Goal: Task Accomplishment & Management: Use online tool/utility

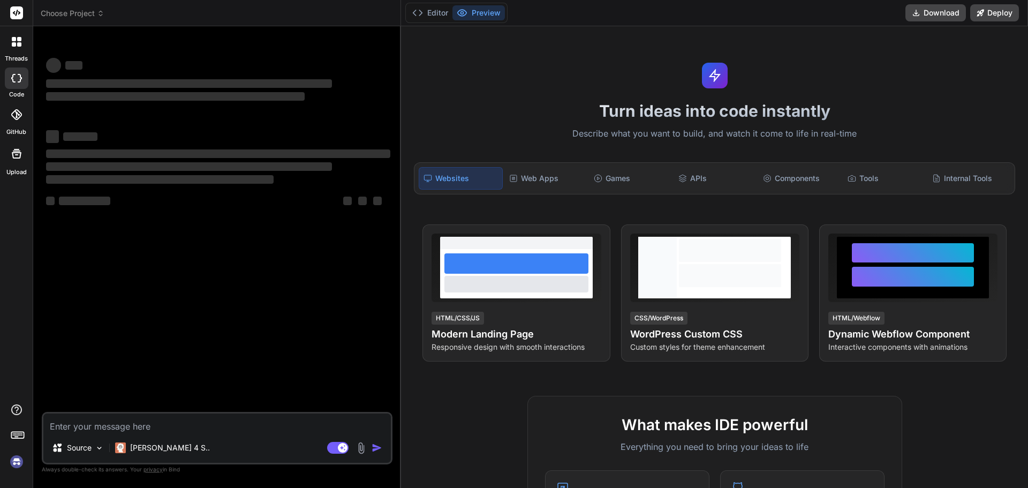
type textarea "x"
type textarea "• Modify these lines and correct grammer Worked on to analyse the requirements …"
type textarea "x"
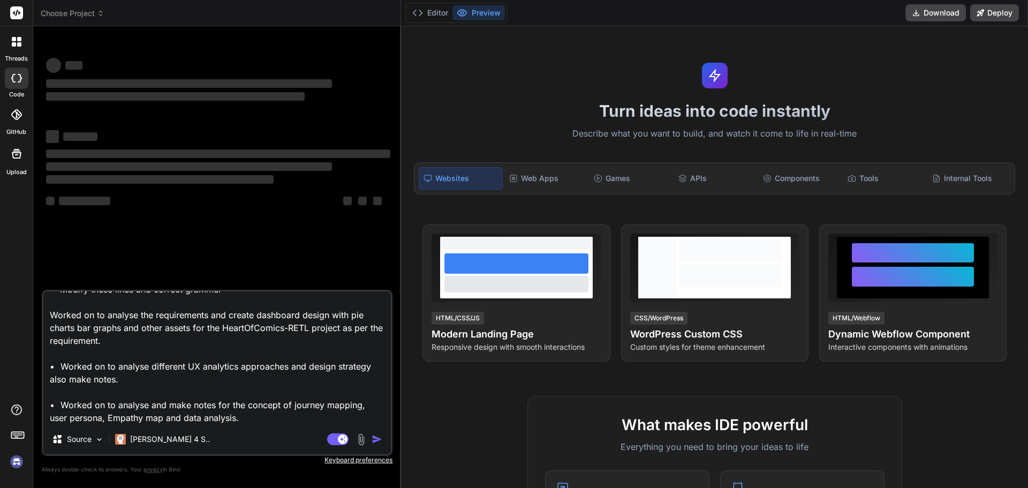
type textarea "• Modify these lines and correct grammer Worked on to analyse the requirements …"
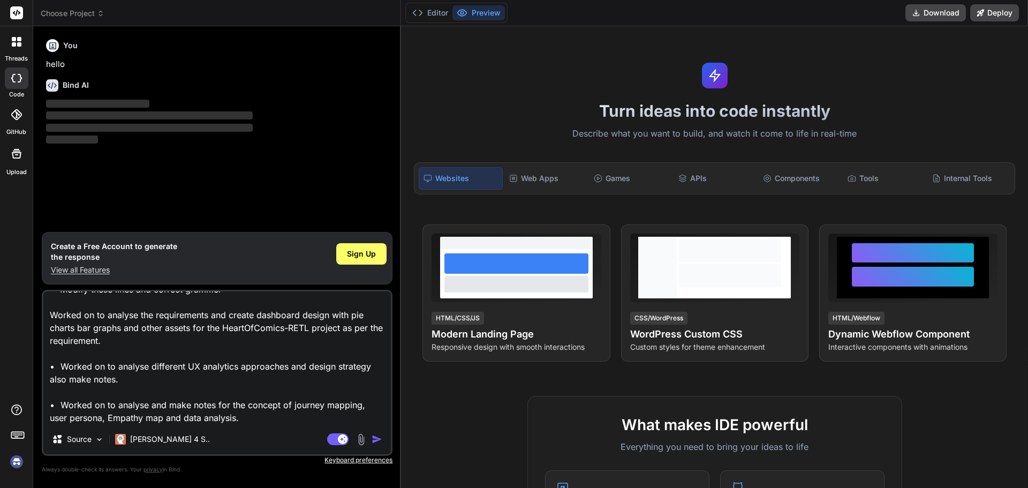
type textarea "x"
click at [375, 440] on img "button" at bounding box center [377, 439] width 11 height 11
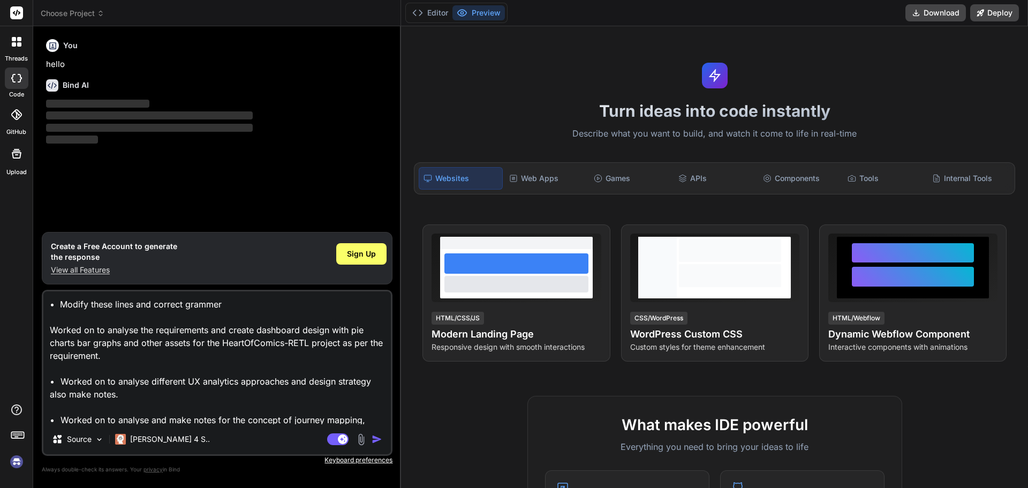
drag, startPoint x: 253, startPoint y: 409, endPoint x: 24, endPoint y: 290, distance: 258.6
click at [24, 290] on div "threads code GitHub Upload Choose Project Created with Pixso. Bind AI Web Searc…" at bounding box center [514, 244] width 1028 height 488
